Goal: Task Accomplishment & Management: Use online tool/utility

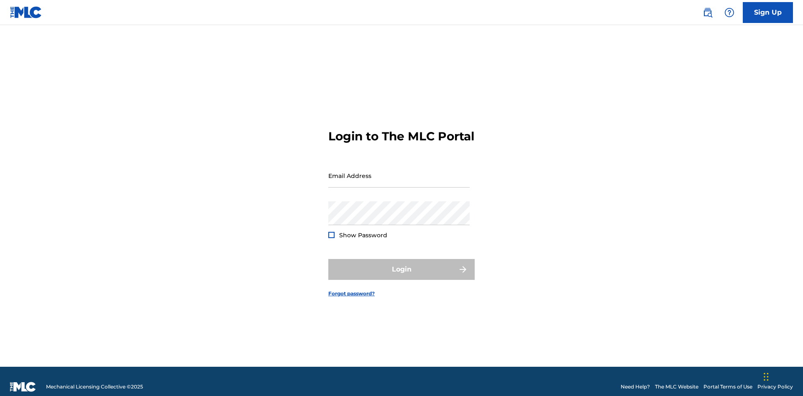
scroll to position [11, 0]
click at [399, 172] on input "Email Address" at bounding box center [398, 176] width 141 height 24
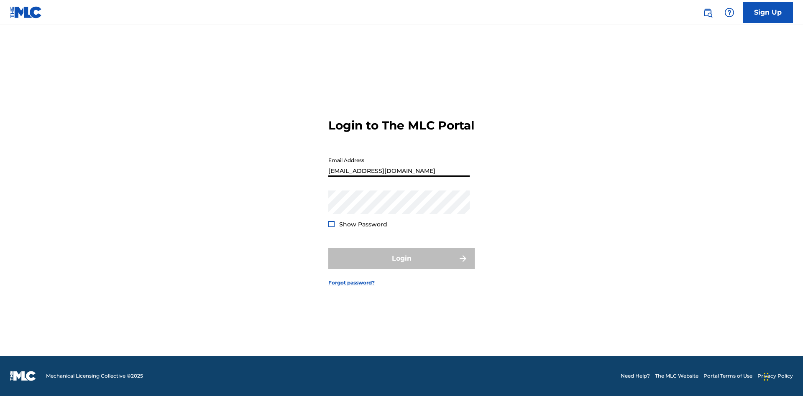
type input "[EMAIL_ADDRESS][DOMAIN_NAME]"
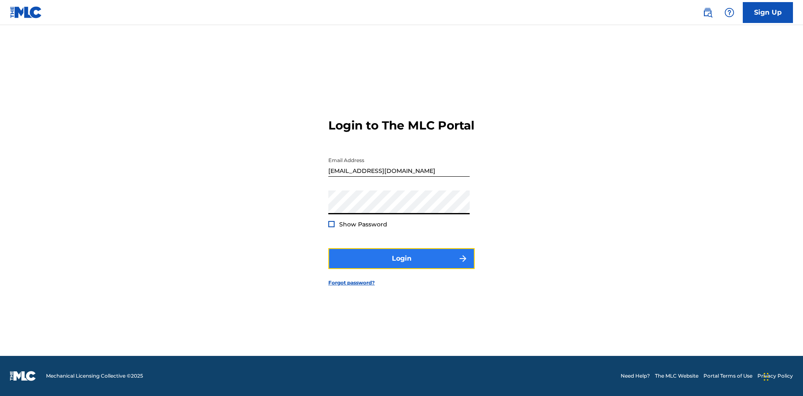
click at [401, 266] on button "Login" at bounding box center [401, 258] width 146 height 21
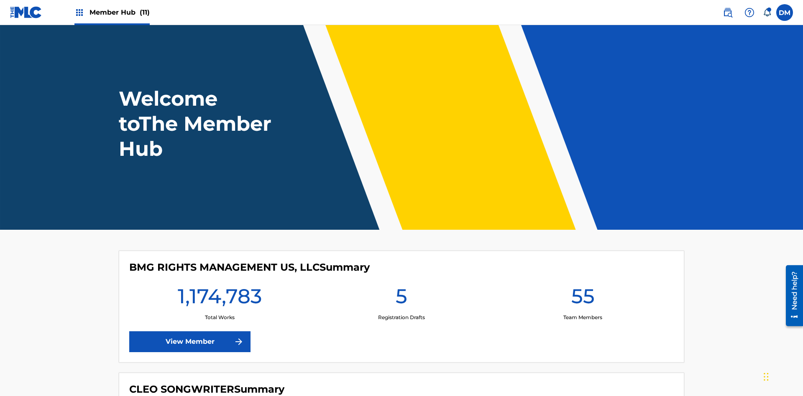
click at [119, 12] on span "Member Hub (11)" at bounding box center [119, 13] width 60 height 10
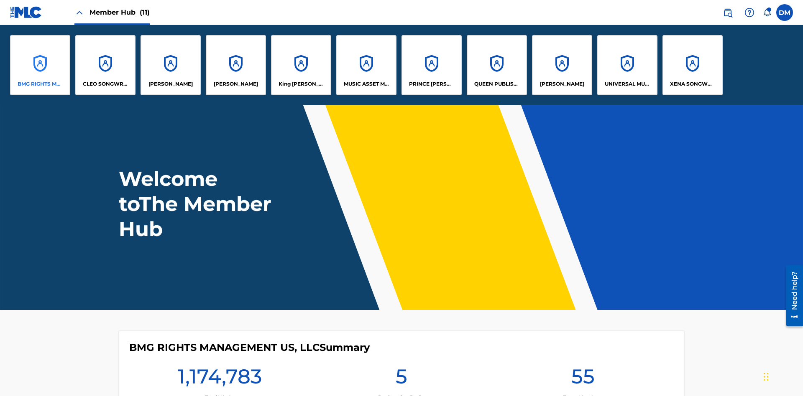
click at [40, 84] on p "BMG RIGHTS MANAGEMENT US, LLC" at bounding box center [41, 84] width 46 height 8
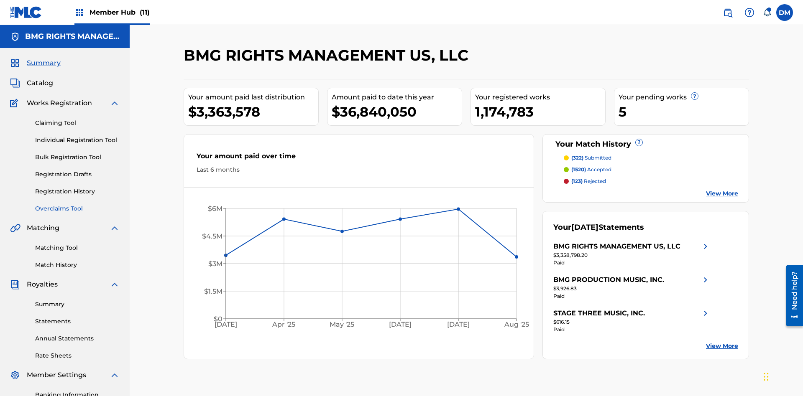
click at [77, 204] on link "Overclaims Tool" at bounding box center [77, 208] width 84 height 9
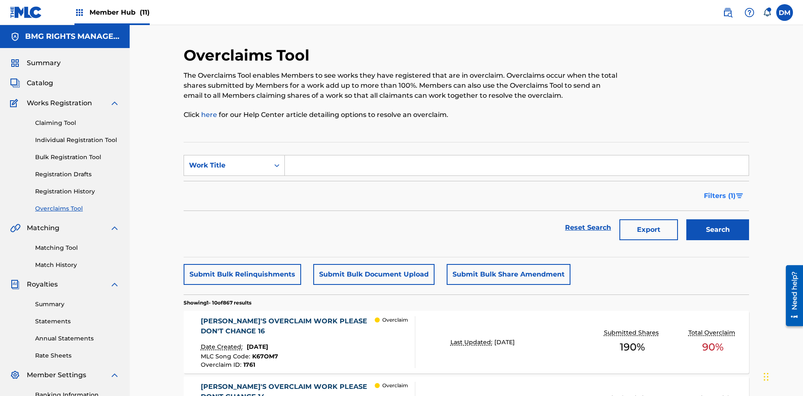
click at [719, 191] on span "Filters ( 1 )" at bounding box center [720, 196] width 32 height 10
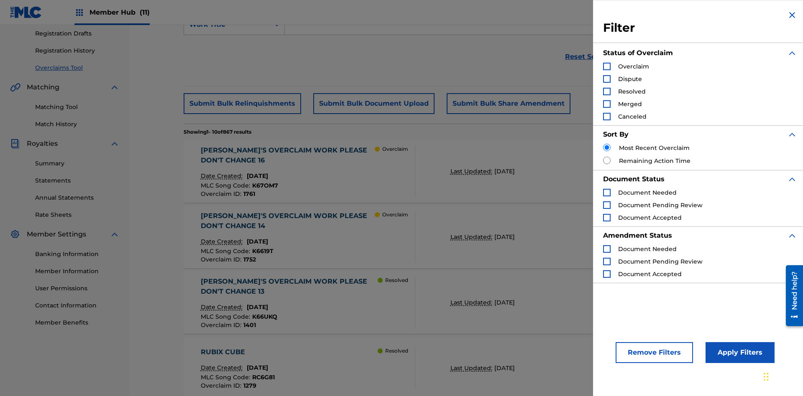
click at [607, 66] on div "Search Form" at bounding box center [607, 67] width 8 height 8
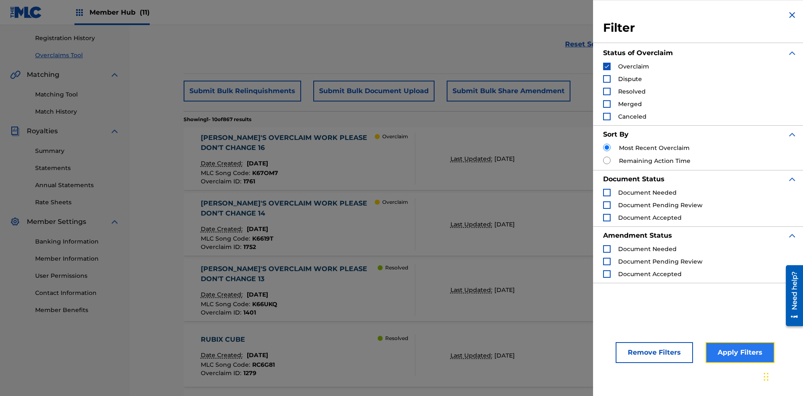
click at [738, 353] on button "Apply Filters" at bounding box center [739, 352] width 69 height 21
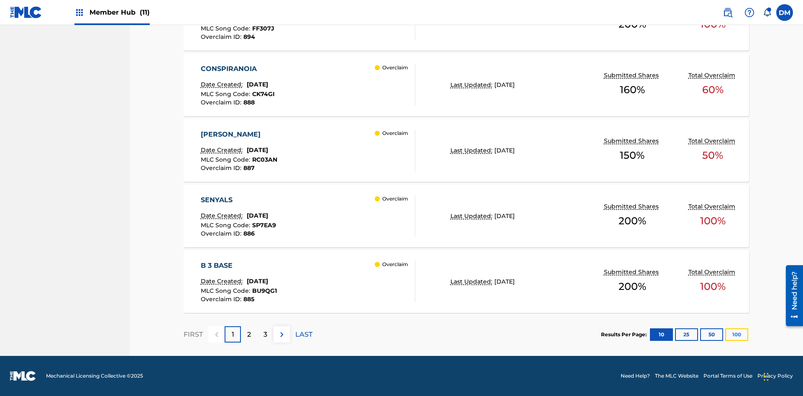
click at [725, 334] on button "100" at bounding box center [736, 335] width 23 height 13
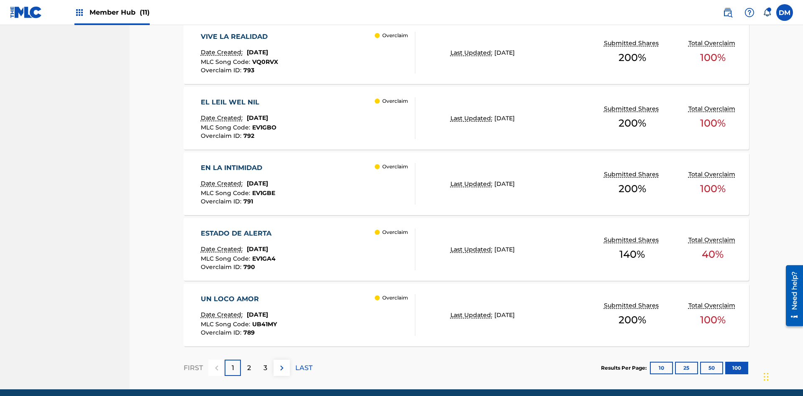
scroll to position [6560, 0]
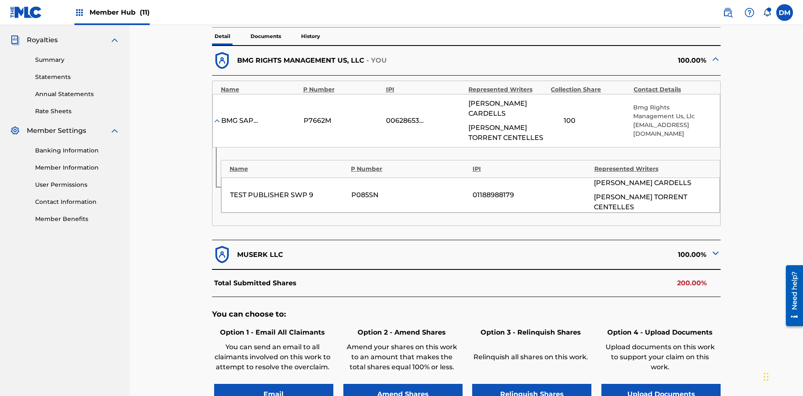
scroll to position [356, 0]
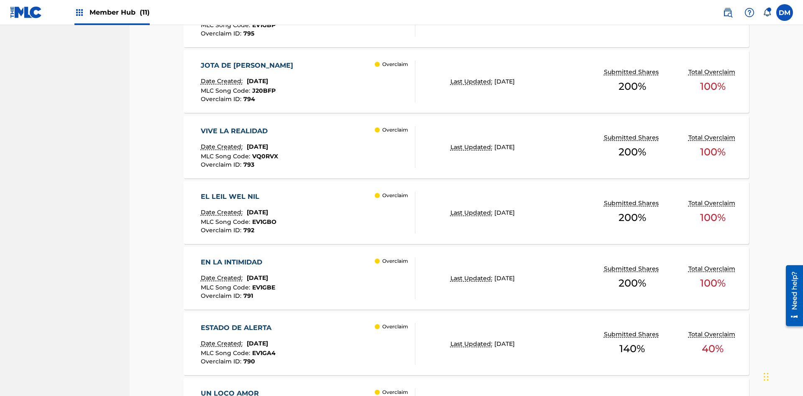
scroll to position [3740, 0]
click at [466, 82] on p "Last Updated:" at bounding box center [472, 81] width 44 height 9
